Goal: Task Accomplishment & Management: Manage account settings

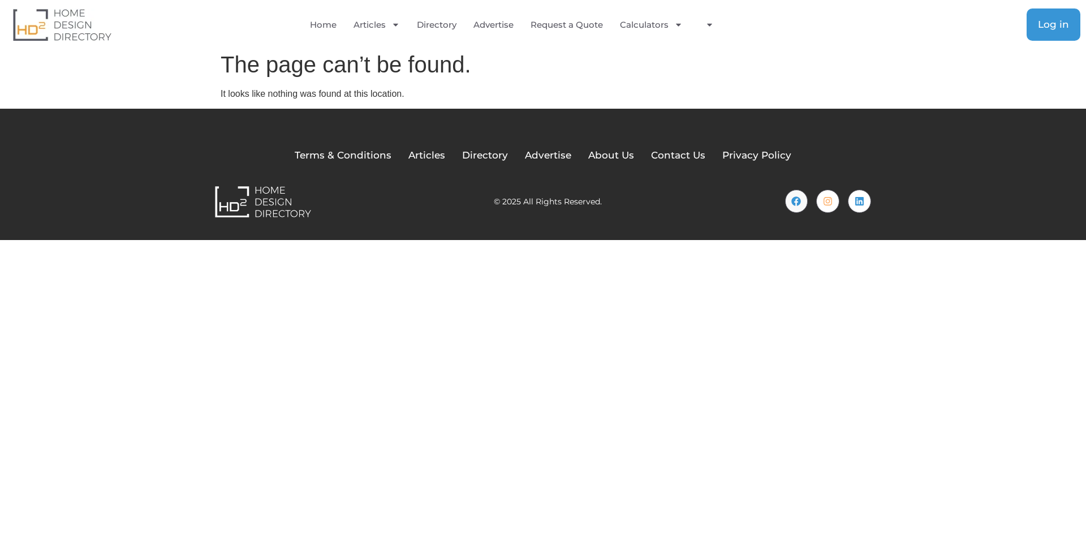
click at [1036, 24] on link "Log in" at bounding box center [1054, 24] width 54 height 32
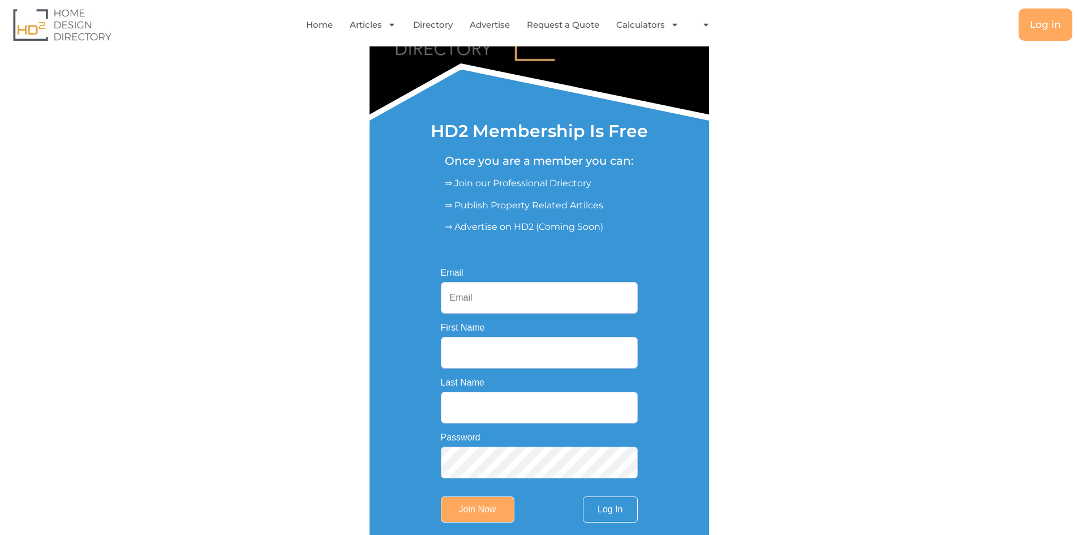
scroll to position [224, 0]
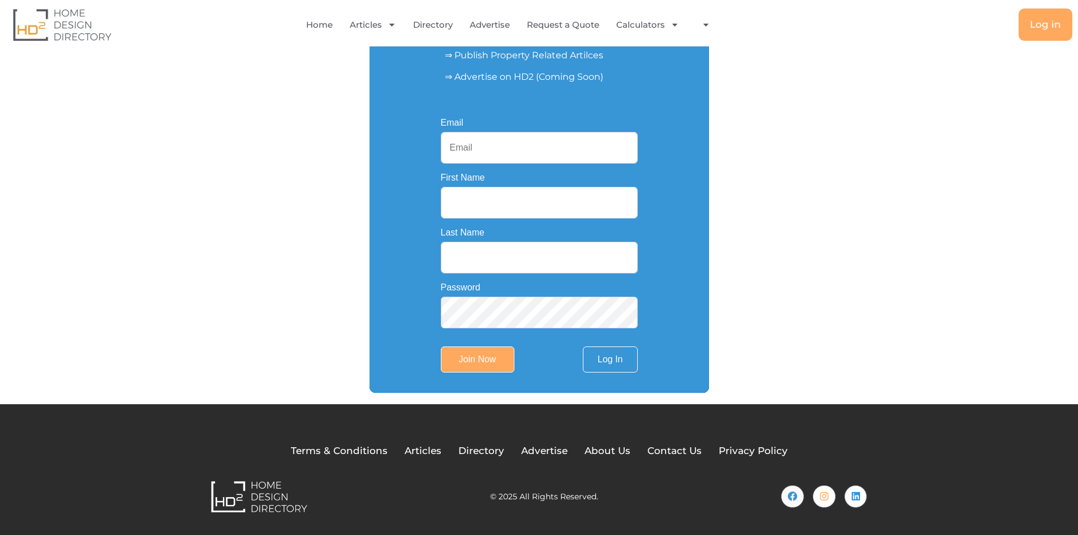
click at [568, 145] on input "Email" at bounding box center [539, 148] width 197 height 32
paste input "Seqsparky551@gmail.com"
type input "Seqsparky551@gmail.com"
click at [611, 359] on link "Log In" at bounding box center [610, 359] width 54 height 26
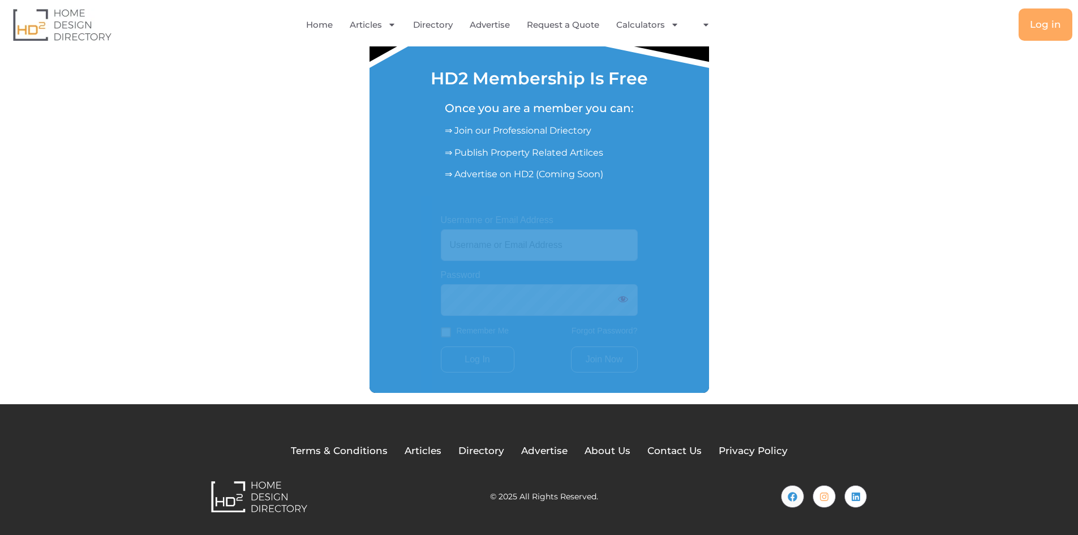
scroll to position [125, 0]
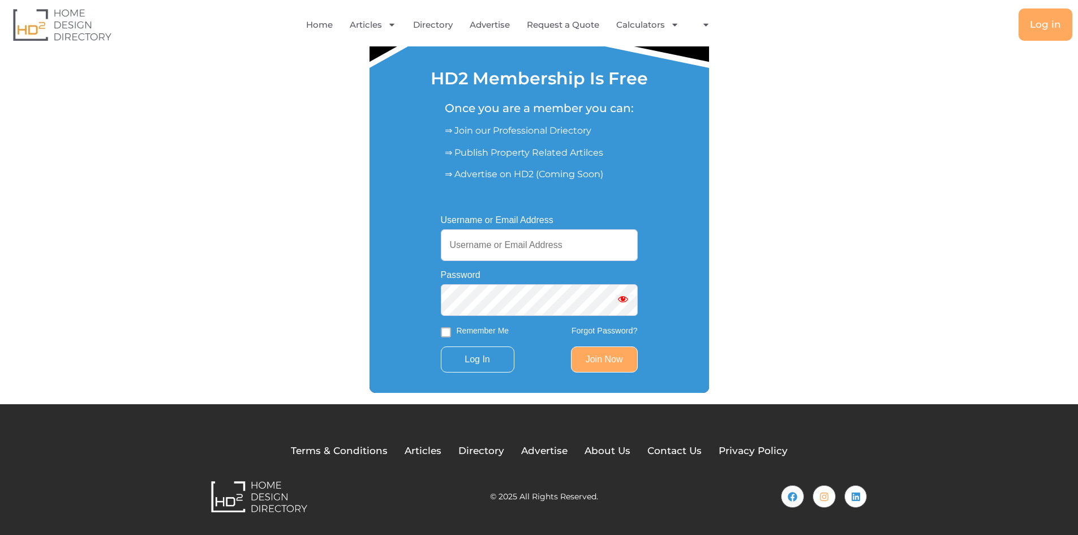
click at [542, 252] on input "Username or Email Address" at bounding box center [539, 245] width 197 height 32
click at [497, 245] on input "Username or Email Address" at bounding box center [539, 245] width 197 height 32
type input "Seqsparky551@gmail.com"
click at [473, 359] on input "Log In" at bounding box center [478, 359] width 74 height 26
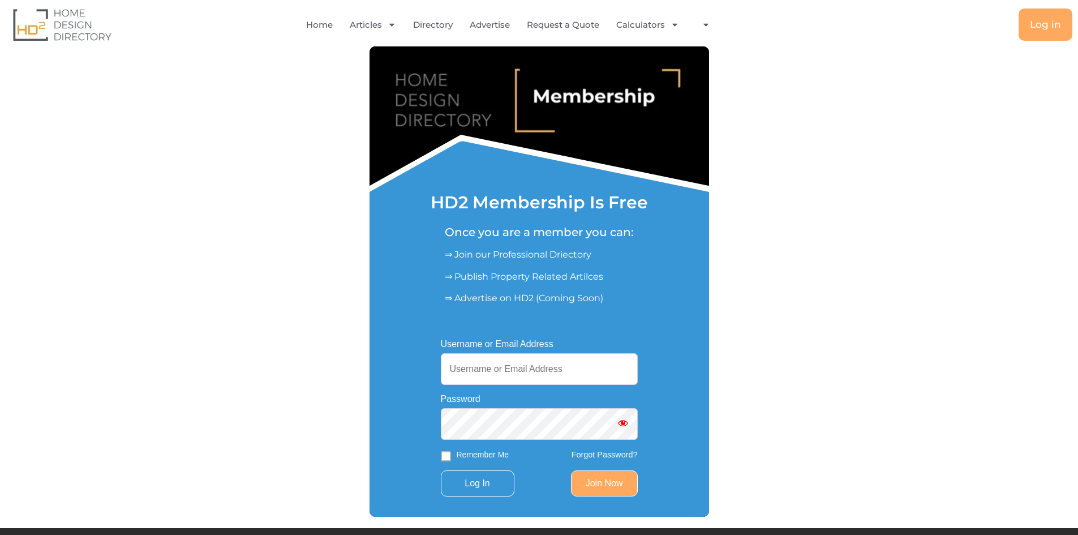
click at [511, 367] on input "Username or Email Address" at bounding box center [539, 369] width 197 height 32
paste input "seqsparky"
click at [502, 376] on input "seqsparky" at bounding box center [539, 369] width 197 height 32
type input "seqsparky551"
click at [474, 490] on input "Log In" at bounding box center [478, 483] width 74 height 26
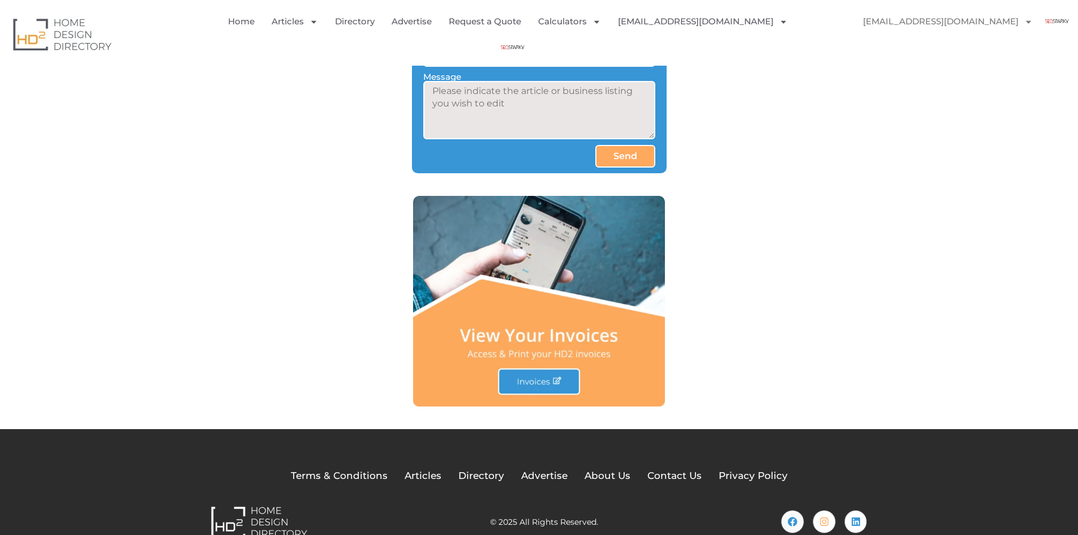
scroll to position [1287, 0]
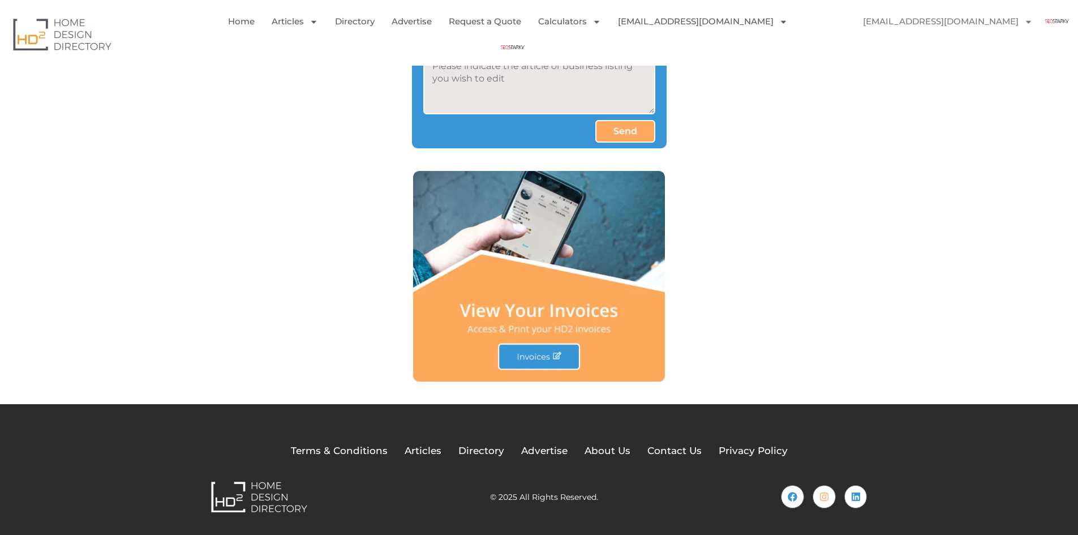
click at [546, 359] on img at bounding box center [539, 276] width 252 height 210
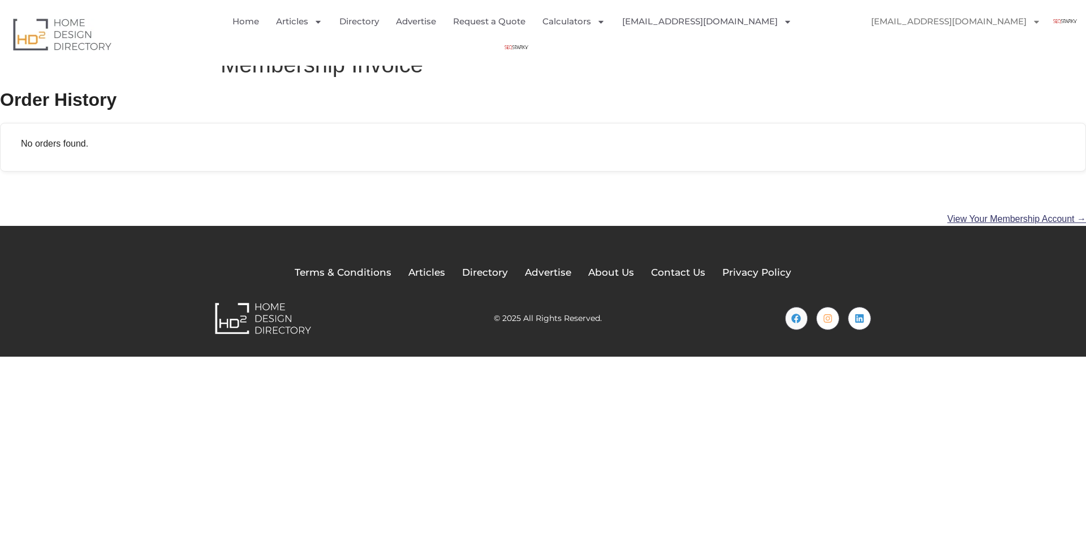
click at [990, 219] on link "View Your Membership Account →" at bounding box center [1016, 219] width 139 height 10
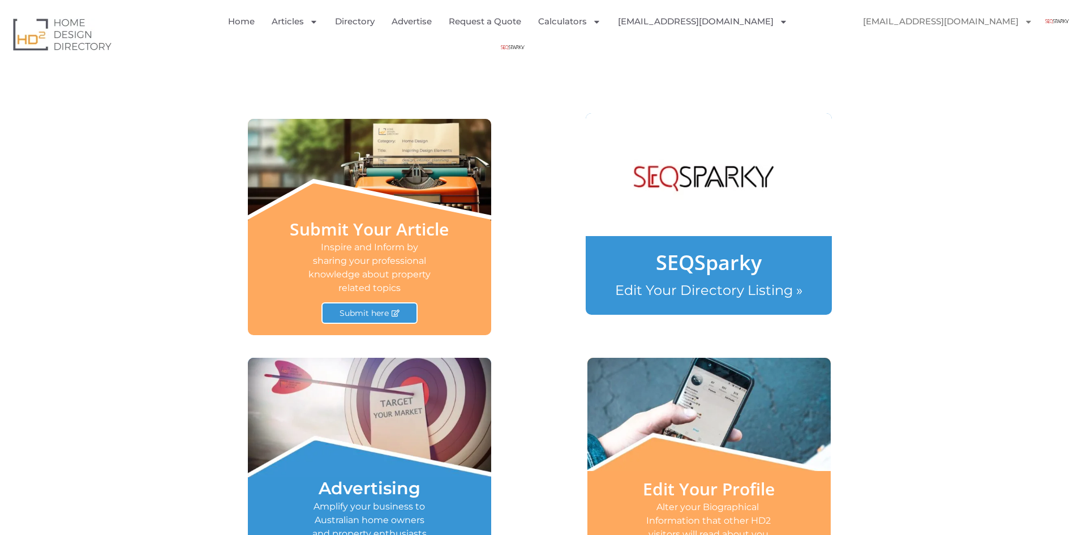
scroll to position [509, 0]
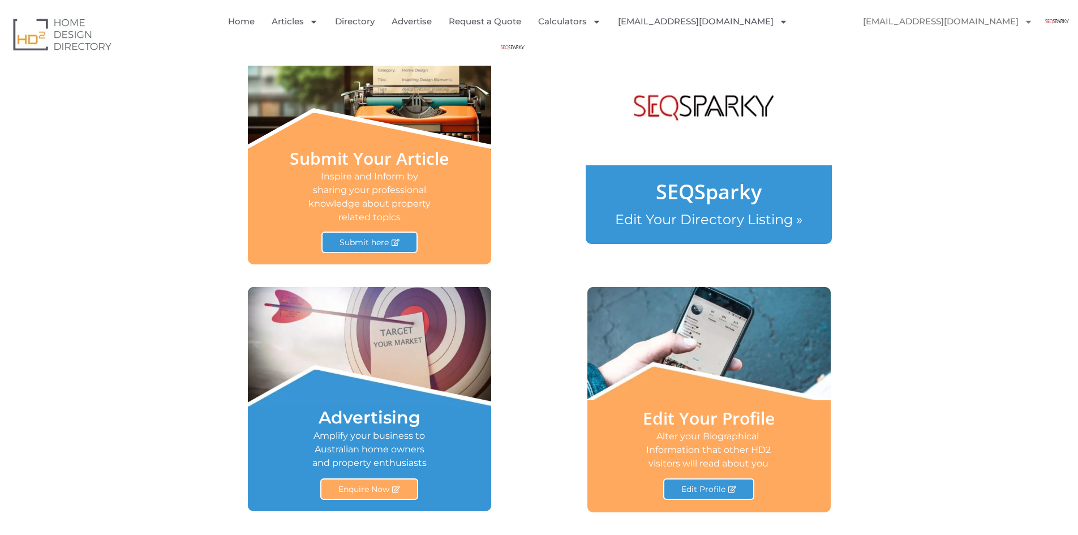
click at [712, 193] on link "SEQSparky" at bounding box center [709, 192] width 106 height 28
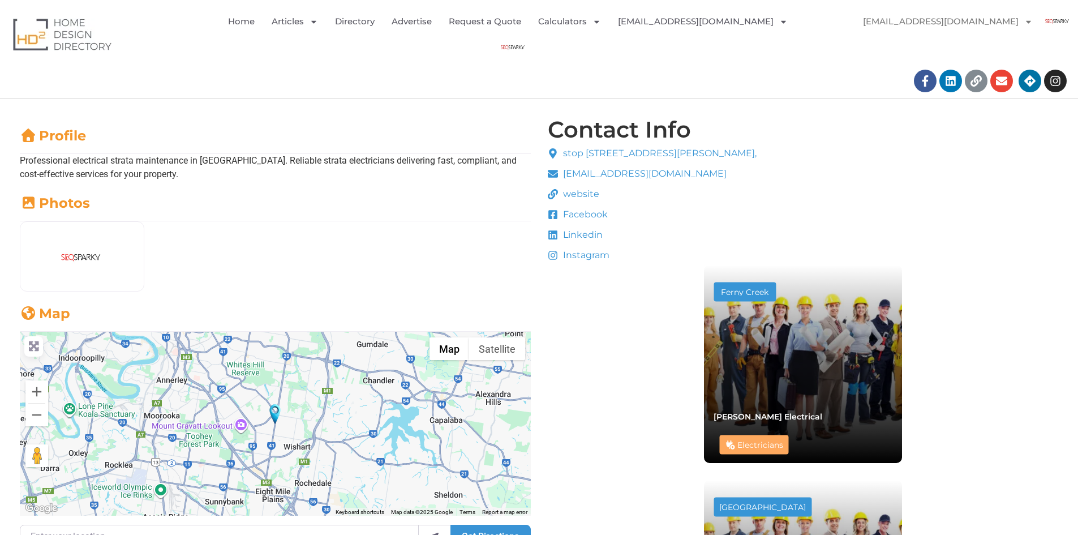
scroll to position [131, 0]
